Goal: Information Seeking & Learning: Learn about a topic

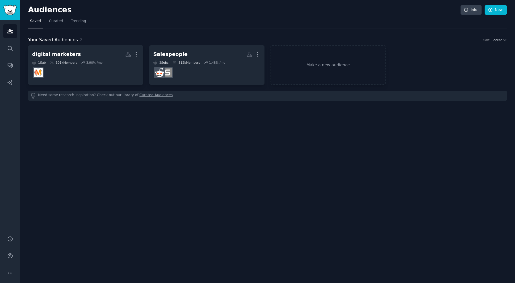
click at [54, 129] on div "Audiences Info New Saved Curated Trending Your Saved Audiences 2 Sort Recent di…" at bounding box center [267, 141] width 495 height 283
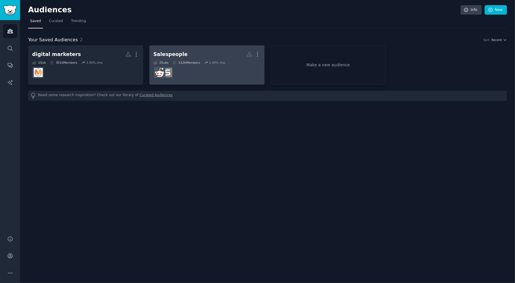
click at [205, 53] on h2 "Salespeople More" at bounding box center [206, 54] width 107 height 10
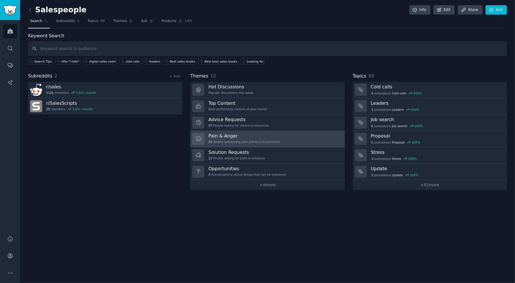
click at [251, 137] on h3 "Pain & Anger" at bounding box center [243, 136] width 71 height 6
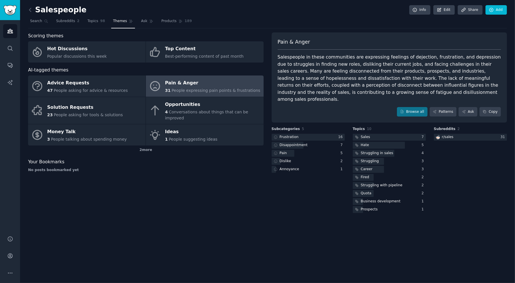
click at [303, 43] on span "Pain & Anger" at bounding box center [294, 41] width 32 height 7
click at [28, 10] on div "Salespeople Info Edit Share Add Search Subreddits 2 Topics 98 Themes Ask Produc…" at bounding box center [267, 141] width 495 height 283
click at [69, 23] on span "Subreddits" at bounding box center [65, 21] width 19 height 5
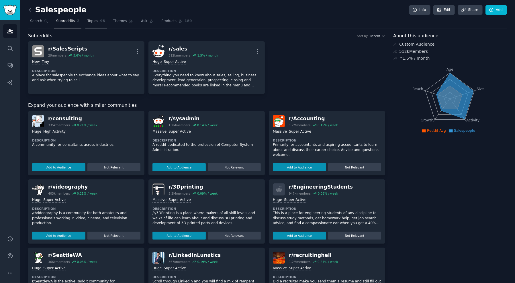
click at [99, 26] on link "Topics 98" at bounding box center [96, 23] width 22 height 12
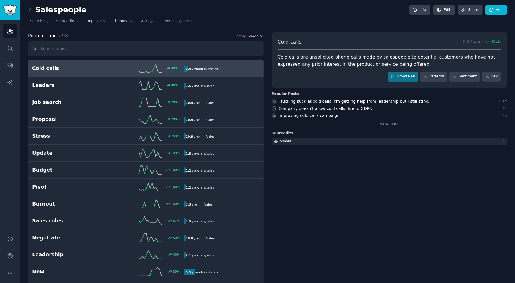
click at [113, 22] on span "Themes" at bounding box center [120, 21] width 14 height 5
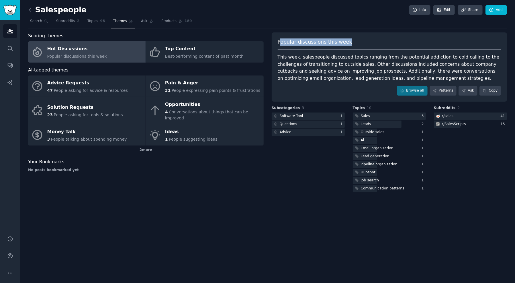
drag, startPoint x: 281, startPoint y: 43, endPoint x: 349, endPoint y: 44, distance: 68.5
click at [349, 44] on div "Popular discussions this week" at bounding box center [390, 43] width 224 height 11
click at [347, 55] on div "This week, salespeople discussed topics ranging from the potential addiction to…" at bounding box center [390, 68] width 224 height 28
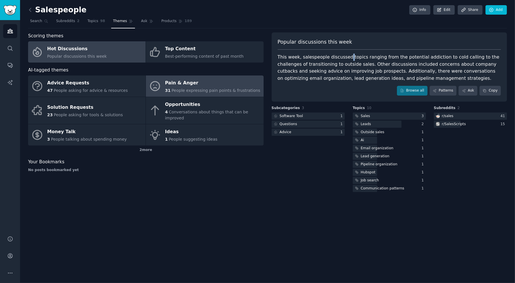
click at [200, 81] on div "Pain & Anger" at bounding box center [212, 83] width 95 height 9
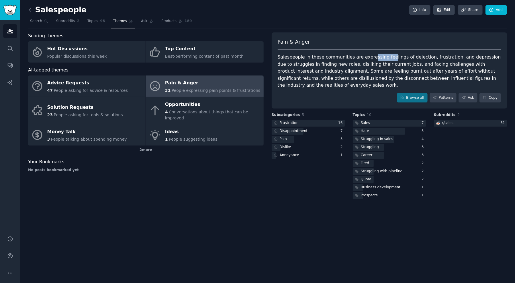
drag, startPoint x: 368, startPoint y: 58, endPoint x: 389, endPoint y: 56, distance: 20.7
click at [386, 56] on div "Salespeople in these communities are expressing feelings of dejection, frustrat…" at bounding box center [390, 71] width 224 height 35
drag, startPoint x: 343, startPoint y: 64, endPoint x: 392, endPoint y: 63, distance: 48.2
click at [392, 63] on div "Salespeople in these communities are expressing feelings of dejection, frustrat…" at bounding box center [390, 71] width 224 height 35
drag, startPoint x: 308, startPoint y: 74, endPoint x: 393, endPoint y: 90, distance: 86.0
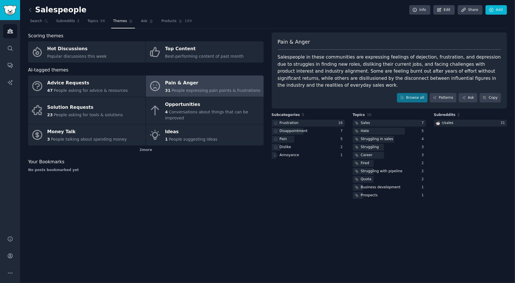
click at [309, 74] on div "Salespeople in these communities are expressing feelings of dejection, frustrat…" at bounding box center [390, 71] width 224 height 35
click at [413, 100] on link "Browse all" at bounding box center [412, 98] width 31 height 10
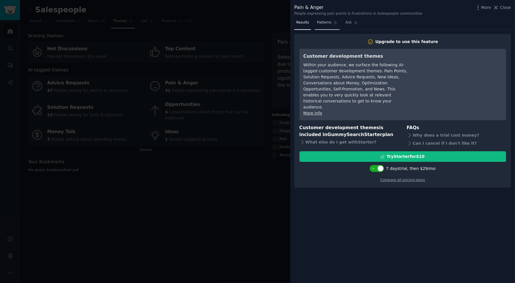
click at [323, 23] on span "Patterns" at bounding box center [324, 22] width 14 height 5
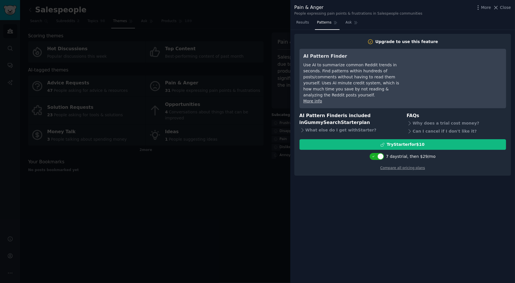
click at [282, 40] on div at bounding box center [257, 141] width 515 height 283
